Goal: Check status: Check status

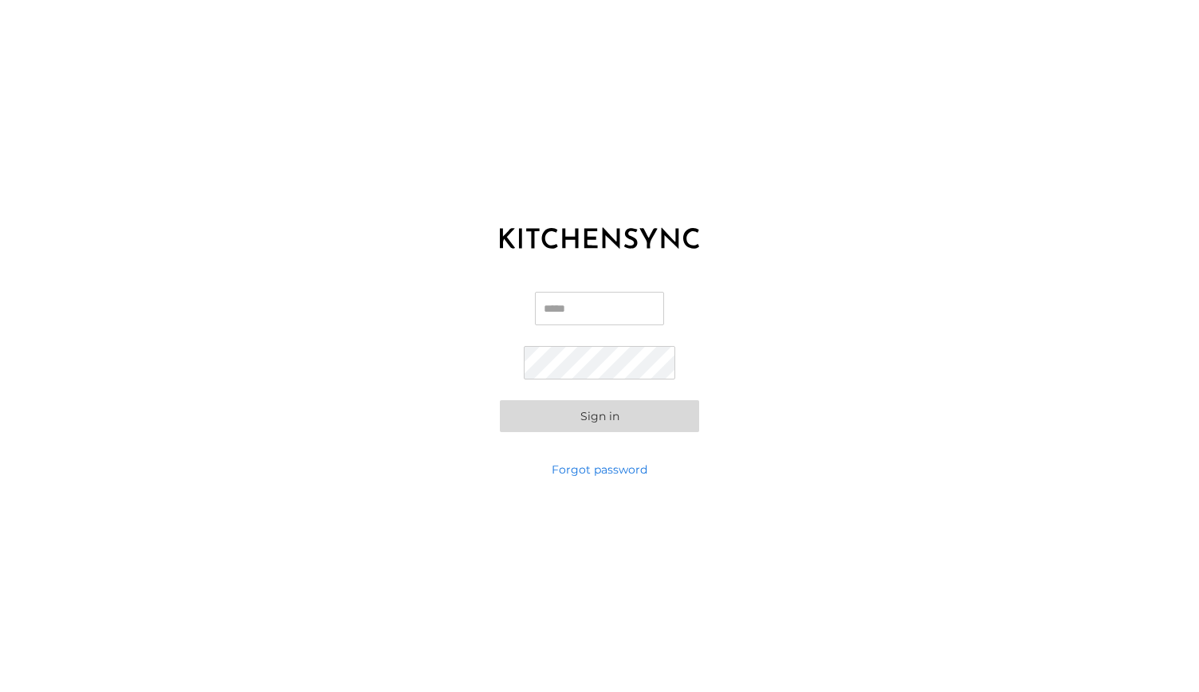
click at [608, 294] on input "Email" at bounding box center [599, 308] width 129 height 33
type input "**********"
click at [500, 400] on button "Sign in" at bounding box center [599, 416] width 199 height 32
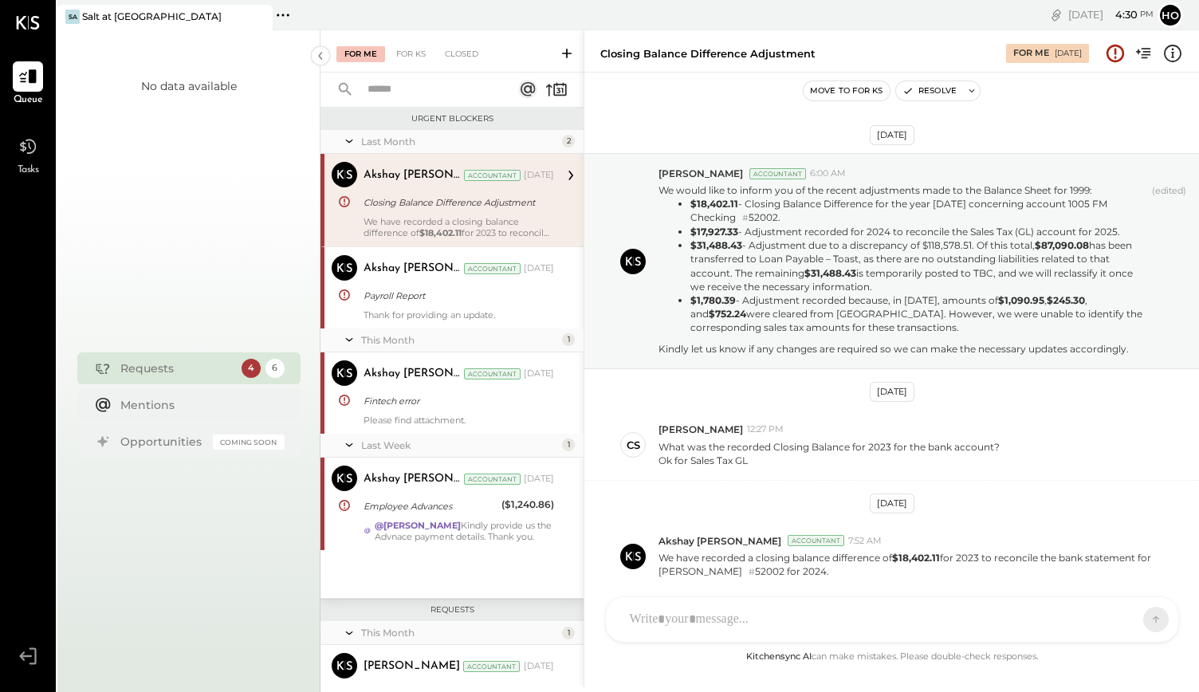
click at [140, 11] on div "Sa Salt at [GEOGRAPHIC_DATA]" at bounding box center [152, 17] width 191 height 14
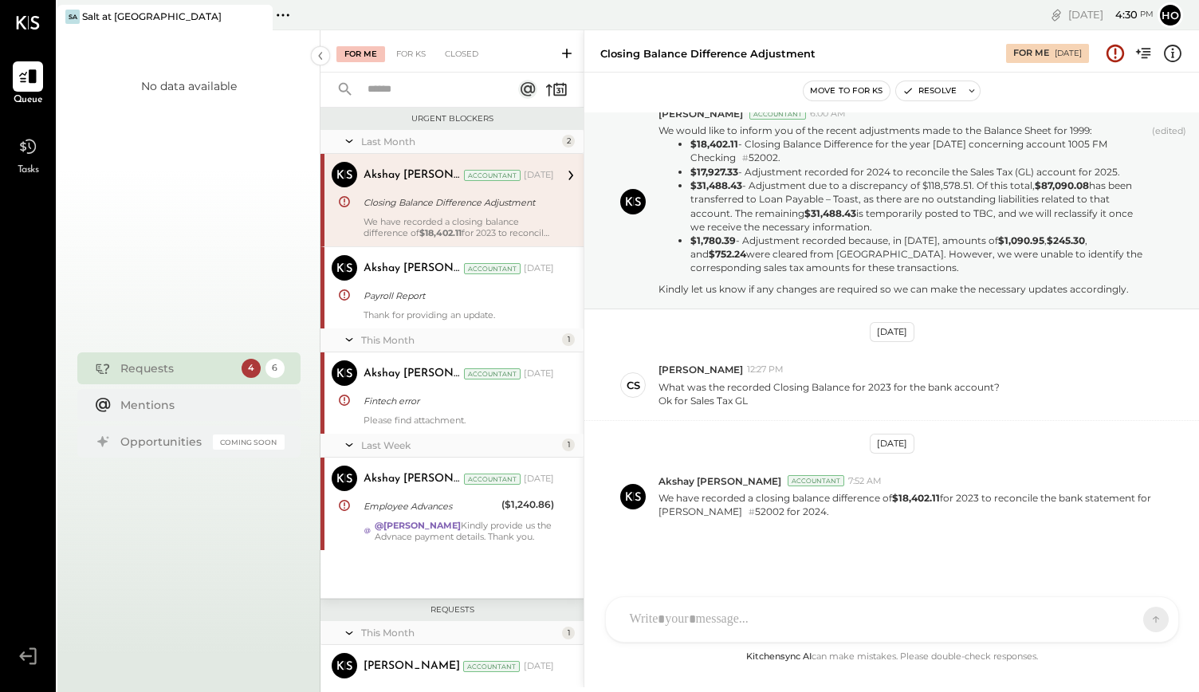
click at [286, 19] on icon at bounding box center [283, 15] width 21 height 21
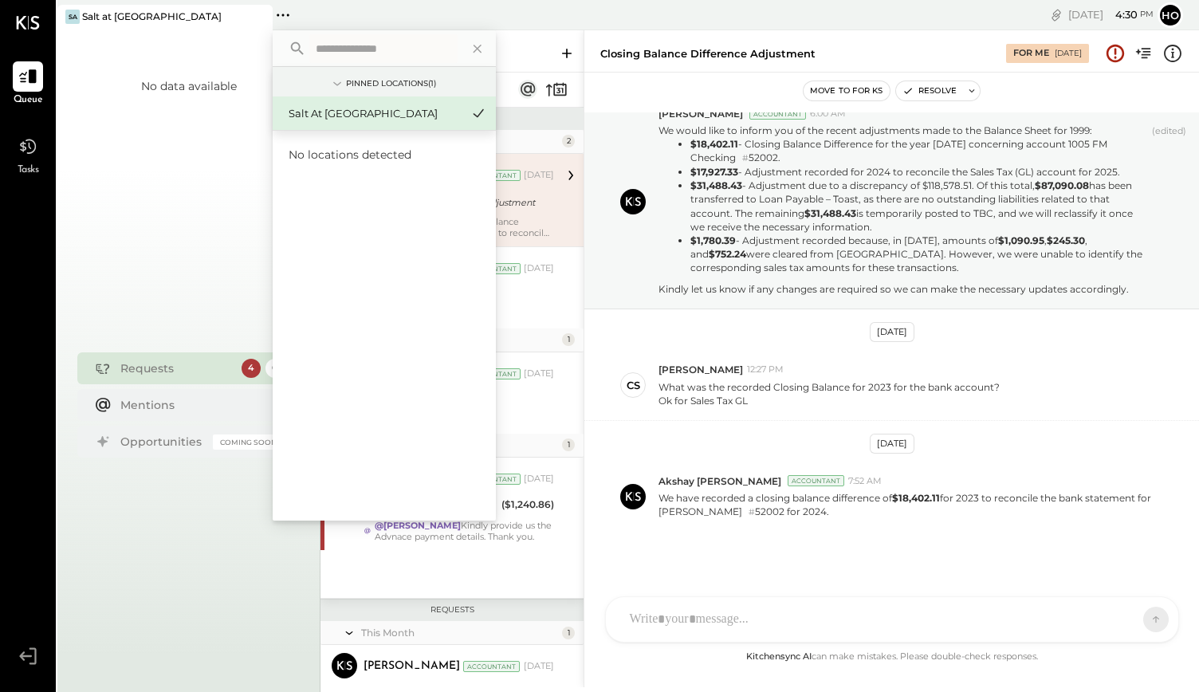
click at [218, 124] on div "No data available" at bounding box center [189, 193] width 96 height 231
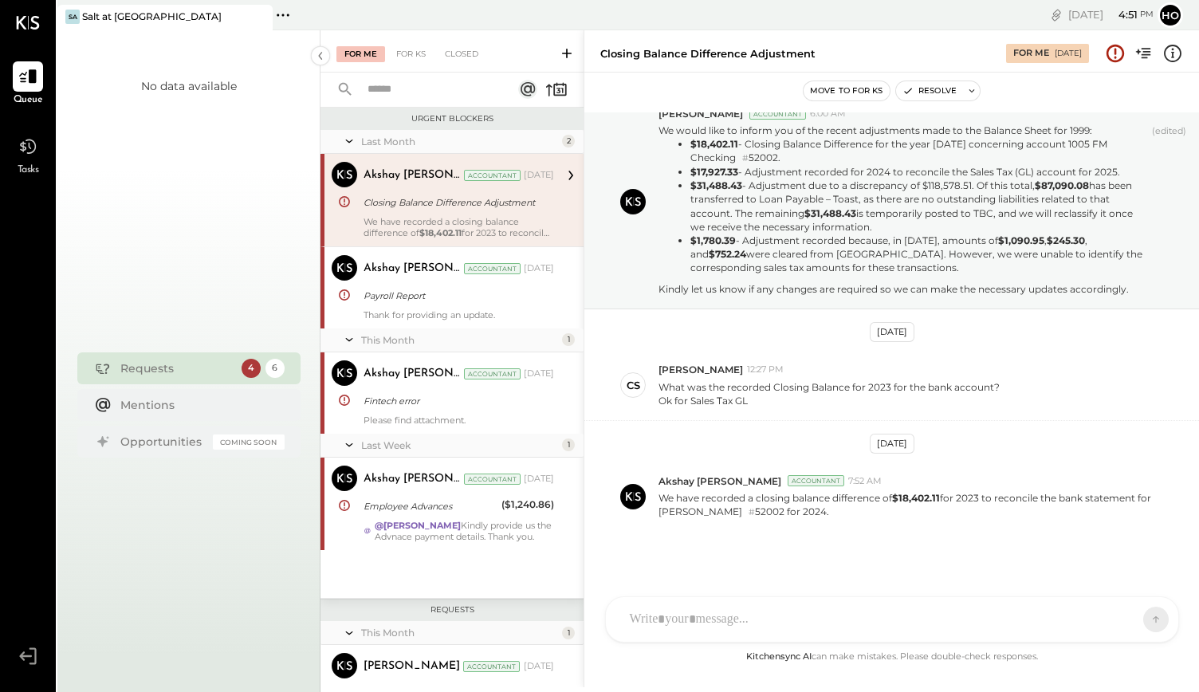
click at [281, 10] on icon at bounding box center [283, 15] width 21 height 21
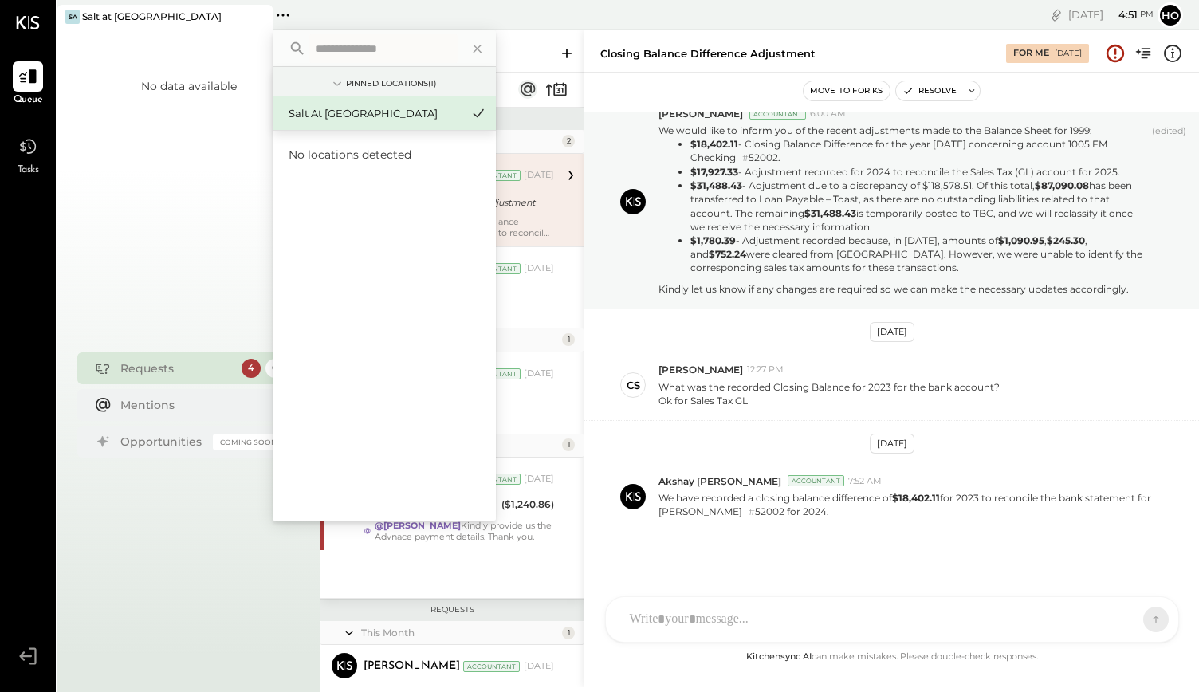
click at [281, 10] on icon at bounding box center [283, 15] width 21 height 21
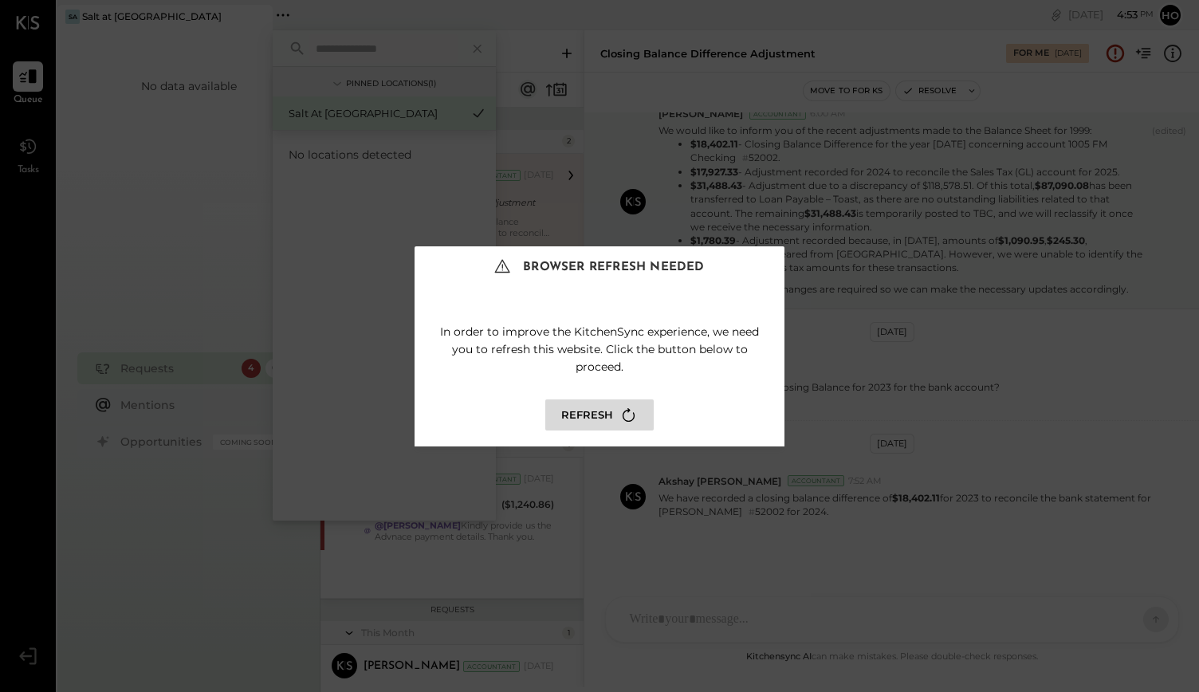
click at [607, 419] on button "Refresh" at bounding box center [599, 414] width 108 height 31
